Goal: Task Accomplishment & Management: Complete application form

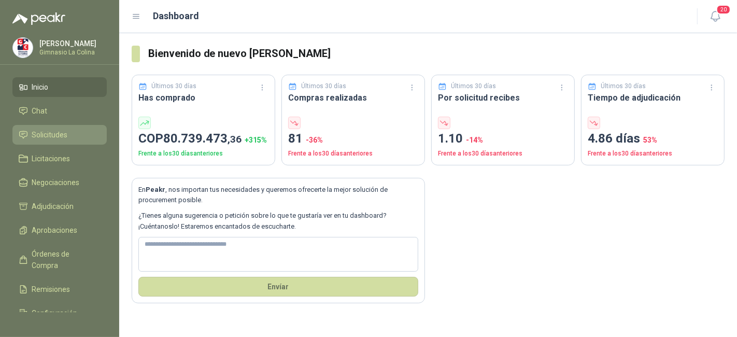
click at [49, 143] on link "Solicitudes" at bounding box center [59, 135] width 94 height 20
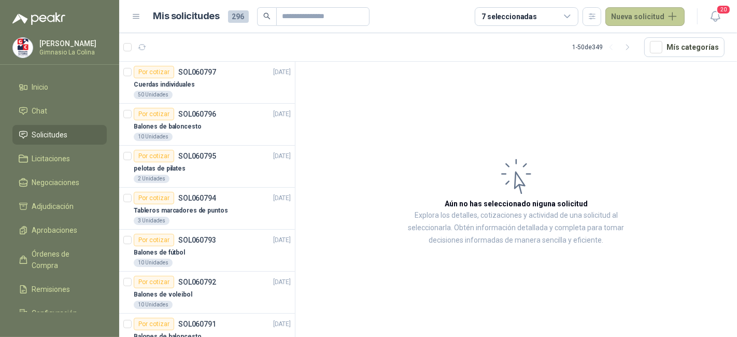
click at [635, 9] on button "Nueva solicitud" at bounding box center [644, 16] width 79 height 19
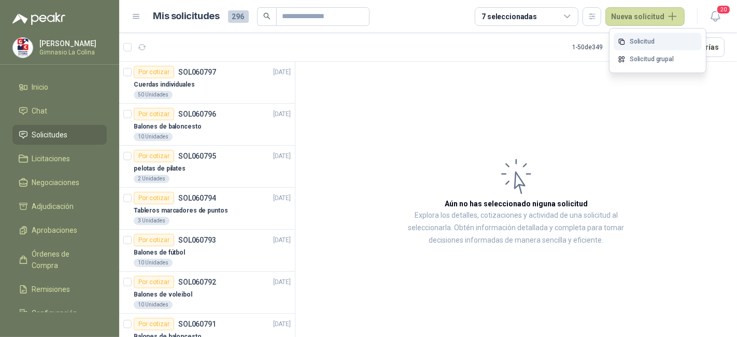
click at [633, 33] on link "Solicitud" at bounding box center [658, 42] width 88 height 18
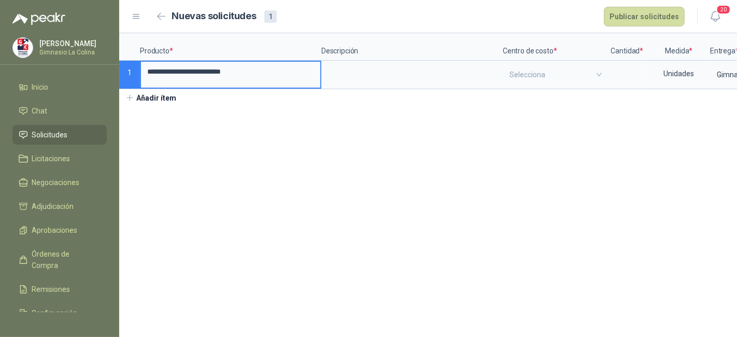
type input "**********"
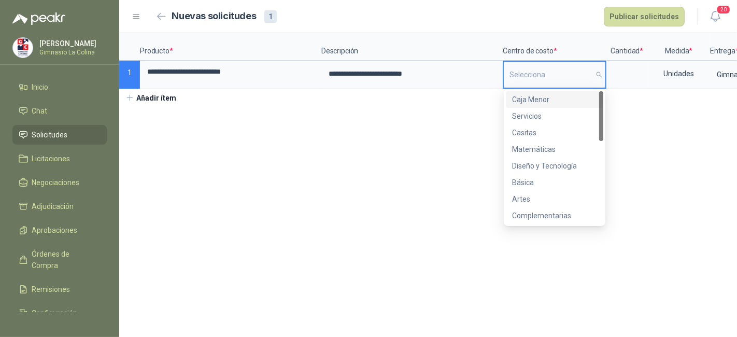
click at [599, 76] on input "search" at bounding box center [554, 75] width 90 height 26
click at [562, 122] on div "Servicios" at bounding box center [554, 116] width 97 height 17
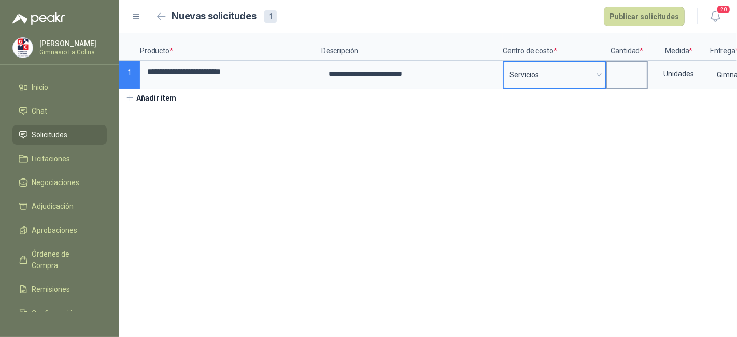
click at [619, 64] on input at bounding box center [626, 72] width 39 height 20
type input "**"
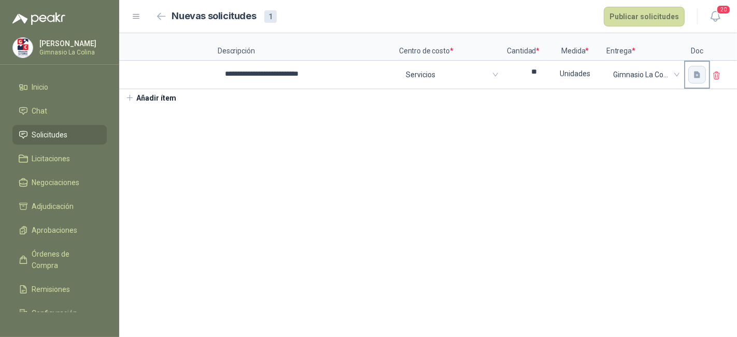
click at [694, 72] on icon "button" at bounding box center [697, 74] width 6 height 7
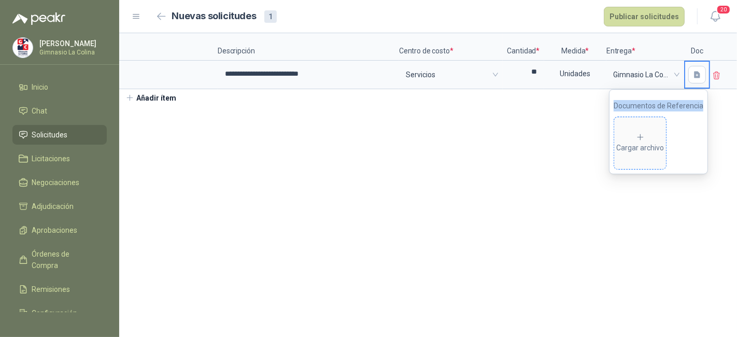
click at [658, 126] on span "Cargar archivo" at bounding box center [640, 143] width 52 height 52
click at [620, 130] on span "Cargar archivo" at bounding box center [640, 143] width 52 height 52
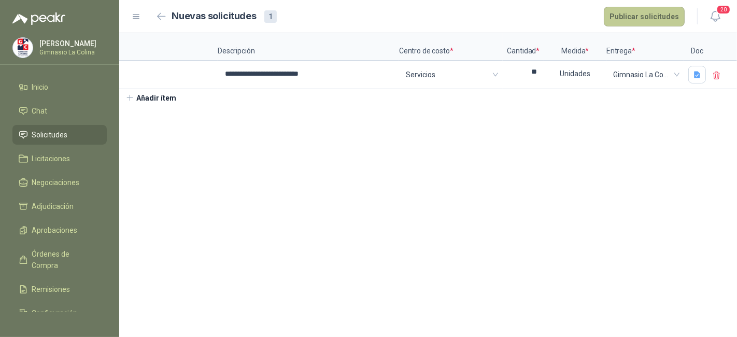
click at [625, 24] on button "Publicar solicitudes" at bounding box center [644, 17] width 81 height 20
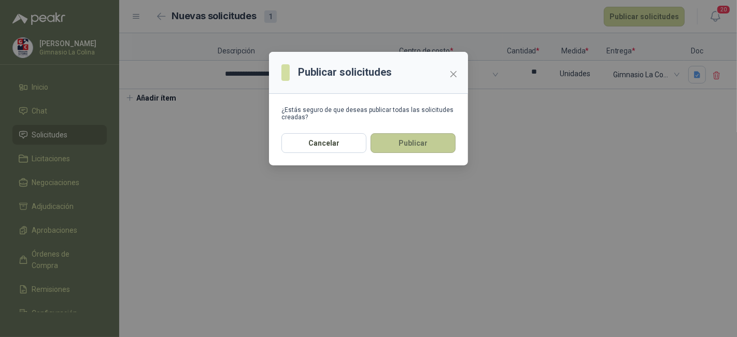
click at [438, 137] on button "Publicar" at bounding box center [413, 143] width 85 height 20
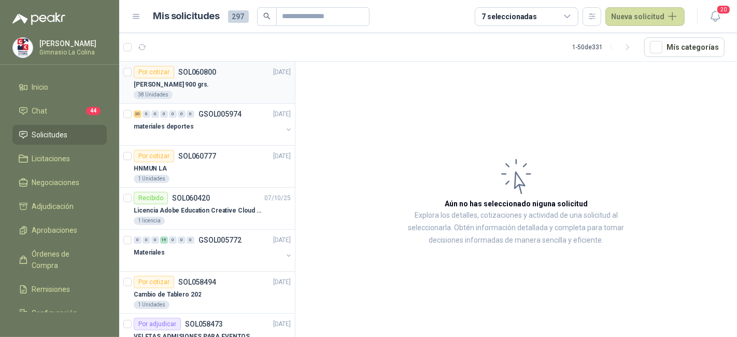
click at [220, 88] on div "[PERSON_NAME] 900 grs." at bounding box center [212, 84] width 157 height 12
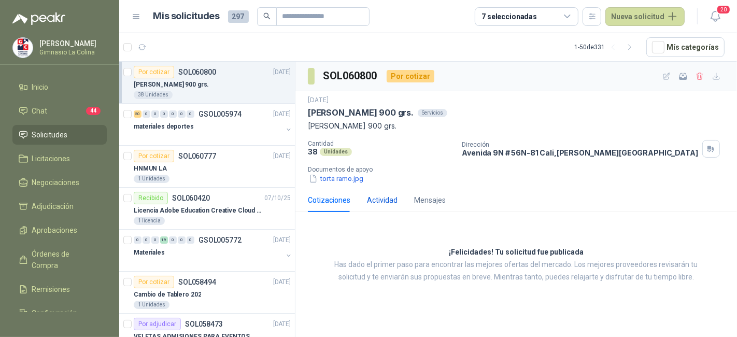
click at [382, 203] on div "Actividad" at bounding box center [382, 199] width 31 height 11
